Goal: Information Seeking & Learning: Learn about a topic

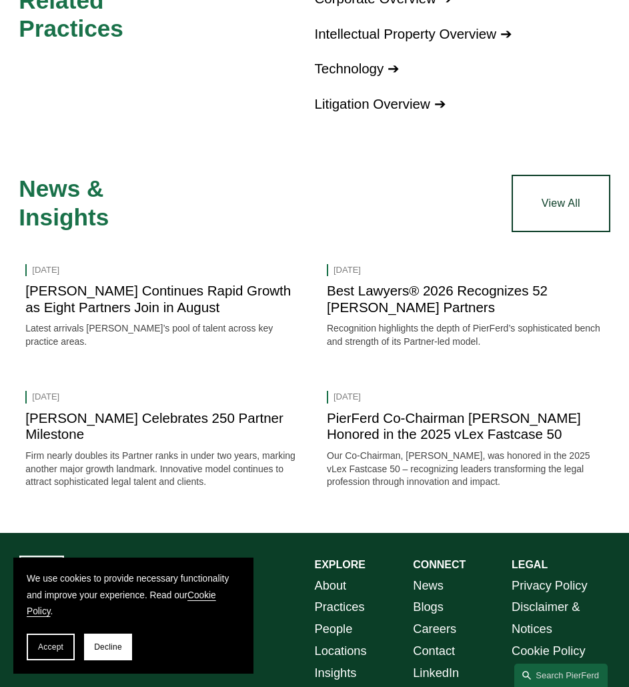
scroll to position [1442, 0]
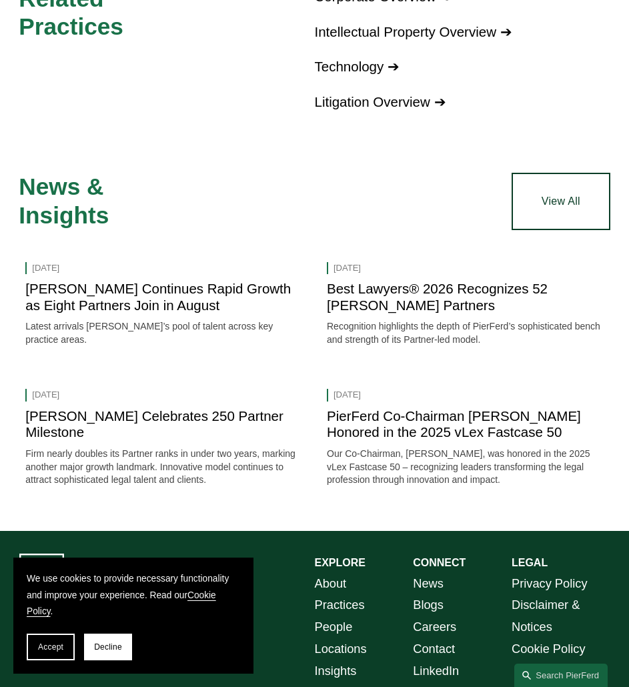
click at [553, 173] on link "View All" at bounding box center [561, 201] width 99 height 57
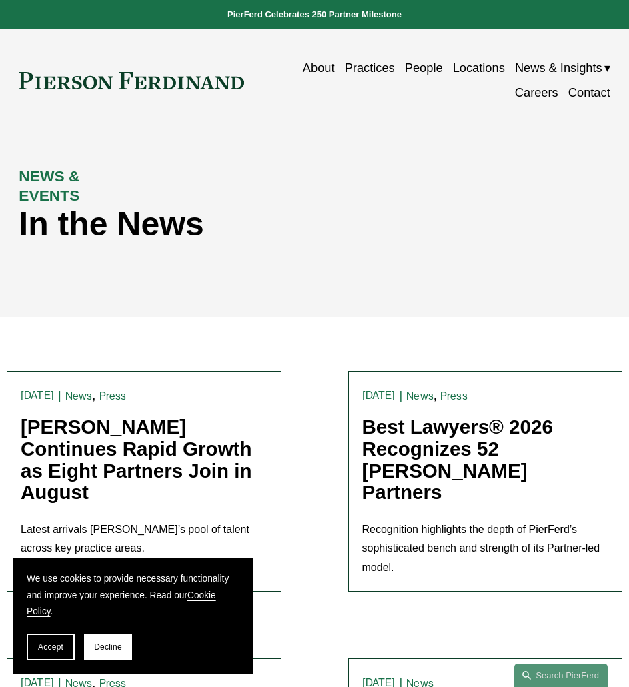
click at [0, 0] on span "Insights" at bounding box center [0, 0] width 0 height 0
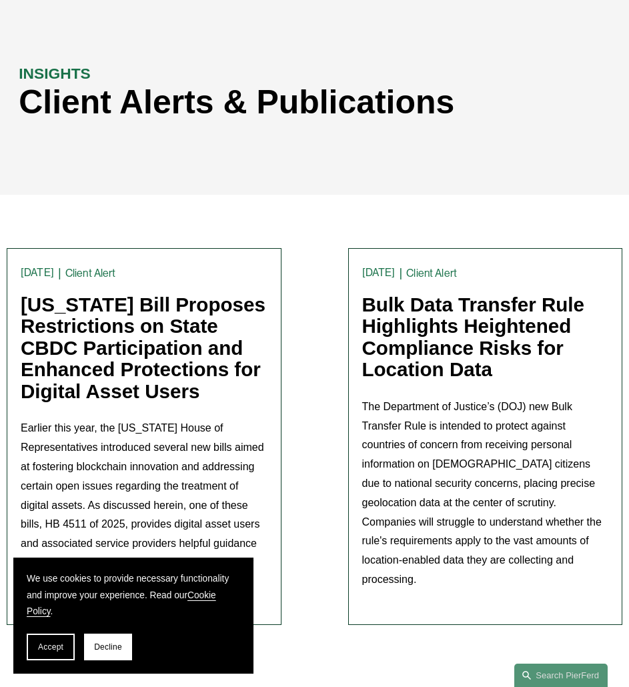
scroll to position [113, 0]
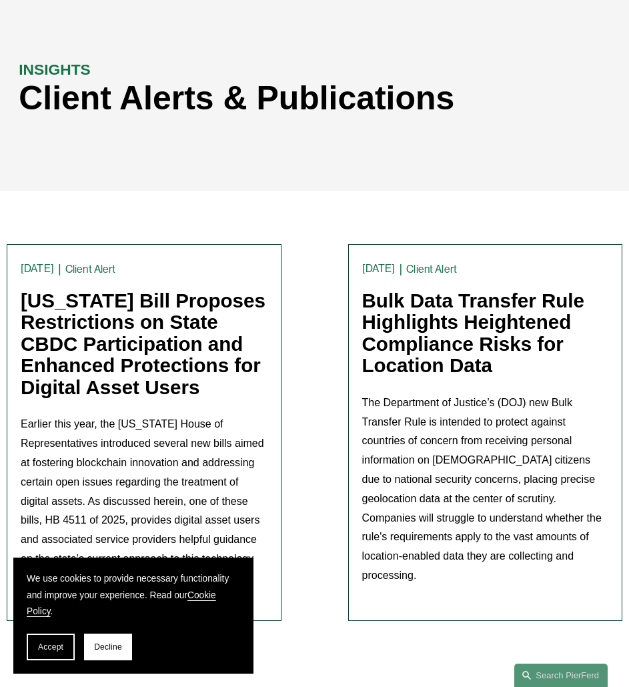
click at [153, 337] on link "[US_STATE] Bill Proposes Restrictions on State CBDC Participation and Enhanced …" at bounding box center [143, 344] width 245 height 109
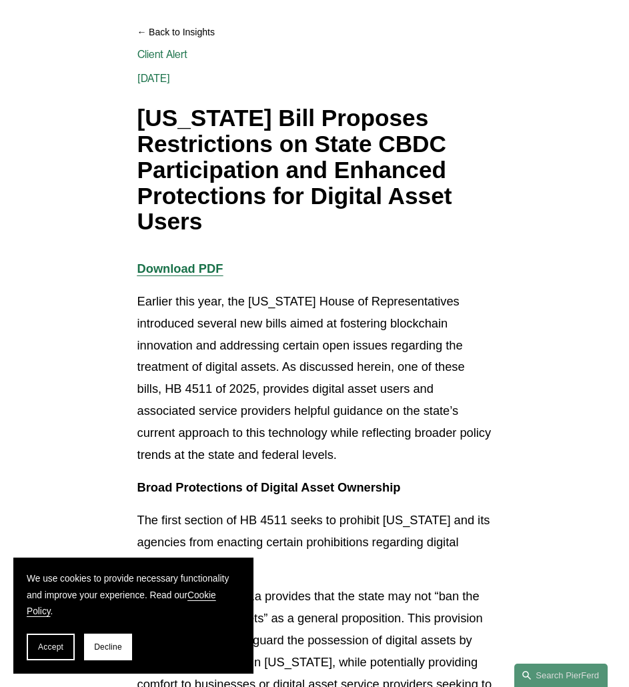
scroll to position [71, 0]
